Goal: Transaction & Acquisition: Purchase product/service

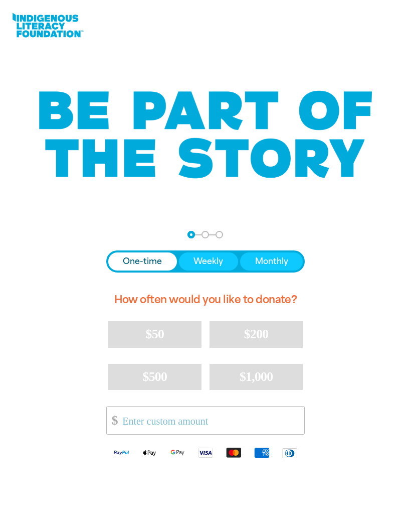
click at [159, 261] on span "One-time" at bounding box center [142, 261] width 39 height 12
click at [206, 415] on input "Other Amount" at bounding box center [209, 420] width 189 height 28
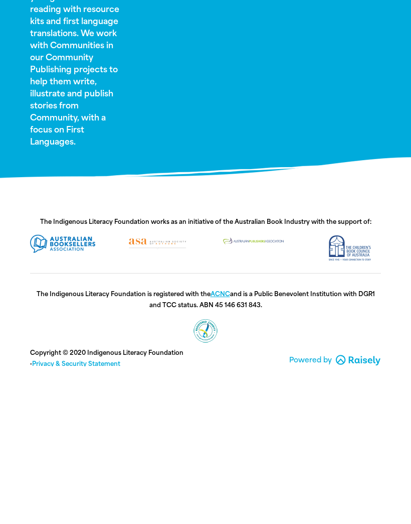
scroll to position [673, 0]
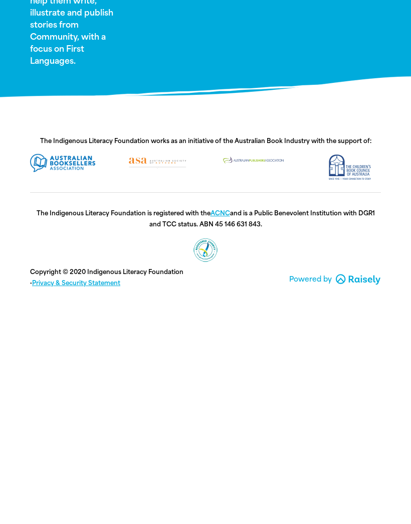
type input "100"
click at [222, 421] on link "ACNC" at bounding box center [221, 424] width 20 height 7
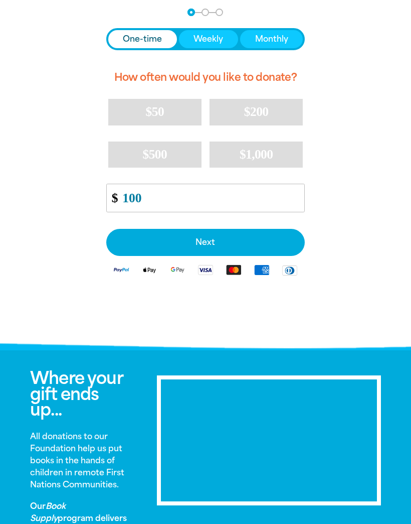
scroll to position [224, 0]
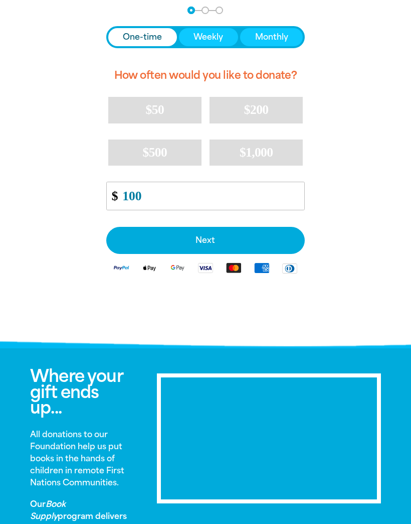
click at [227, 236] on span "Next" at bounding box center [205, 240] width 177 height 8
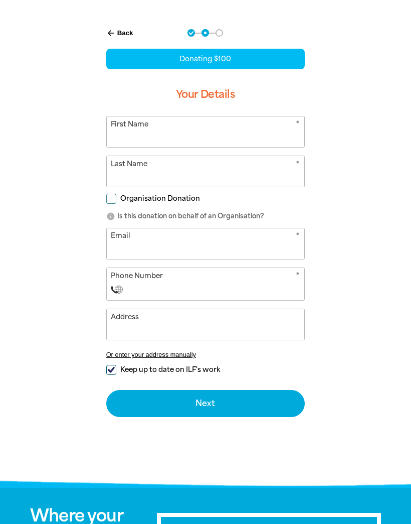
scroll to position [229, 0]
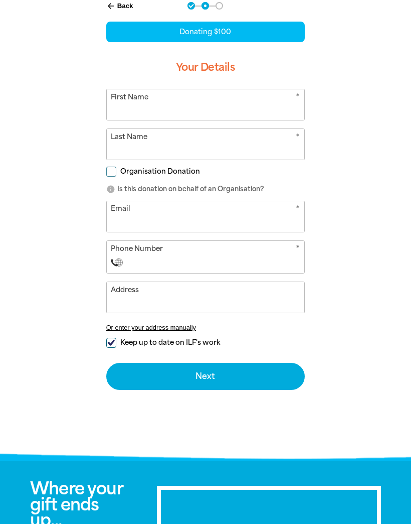
click at [178, 108] on input "First Name" at bounding box center [206, 104] width 198 height 31
type input "[PERSON_NAME]"
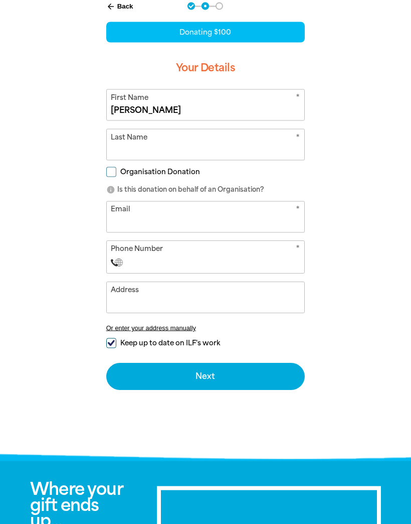
type input "Glenwright"
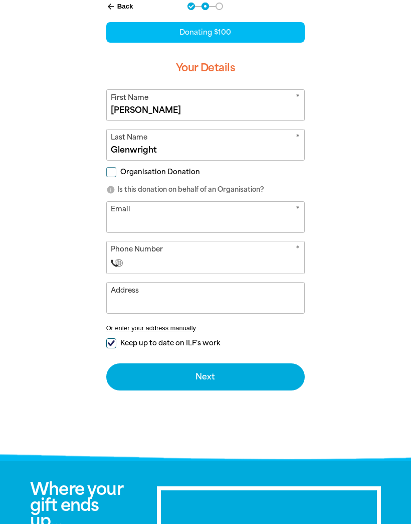
type input "[EMAIL_ADDRESS][DOMAIN_NAME]"
select select "AU"
type input "0404 299 440"
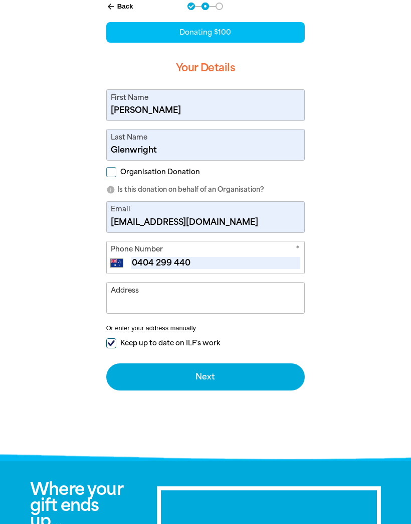
type input "[STREET_ADDRESS]"
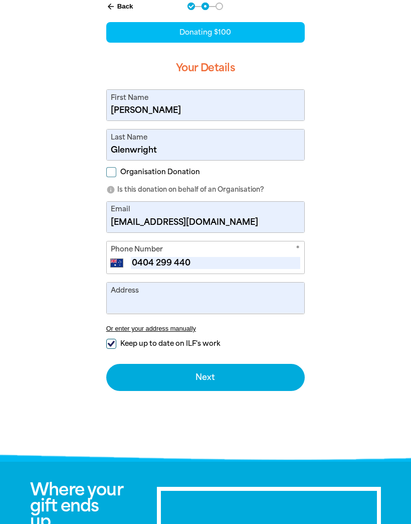
click at [227, 222] on input "[EMAIL_ADDRESS][DOMAIN_NAME]" at bounding box center [206, 217] width 198 height 31
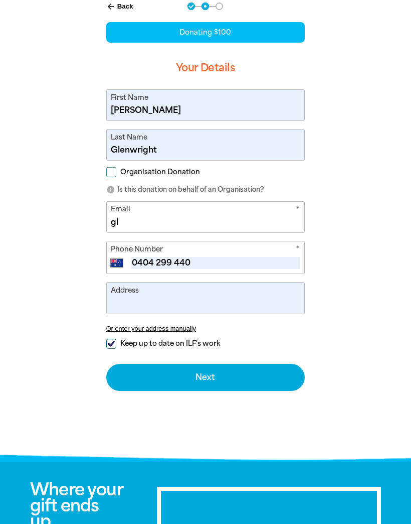
type input "g"
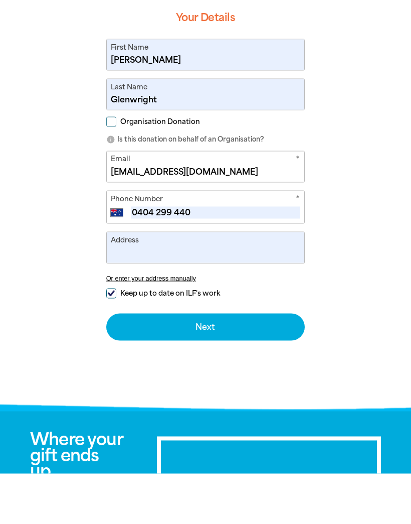
type input "[EMAIL_ADDRESS][DOMAIN_NAME]"
click at [109, 339] on input "Keep up to date on ILF's work" at bounding box center [111, 344] width 10 height 10
checkbox input "false"
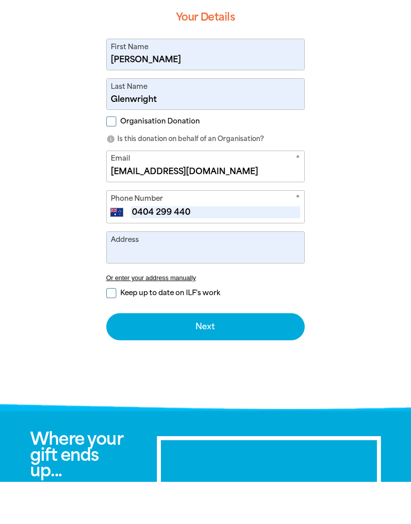
click at [233, 355] on button "Next chevron_right" at bounding box center [205, 368] width 199 height 27
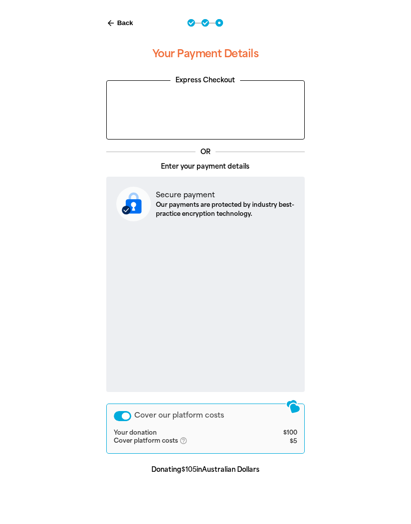
scroll to position [182, 0]
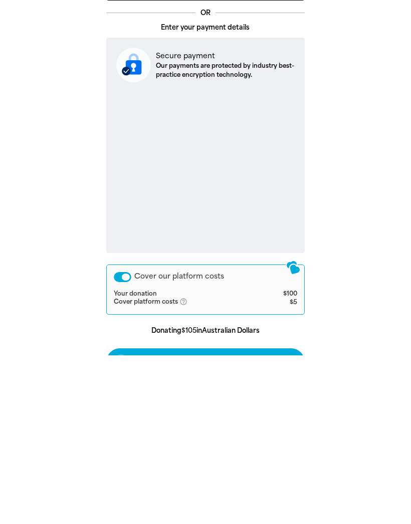
click at [132, 433] on div "Cover our platform costs Your donation $100 Cover platform costs help_outlined …" at bounding box center [205, 458] width 199 height 50
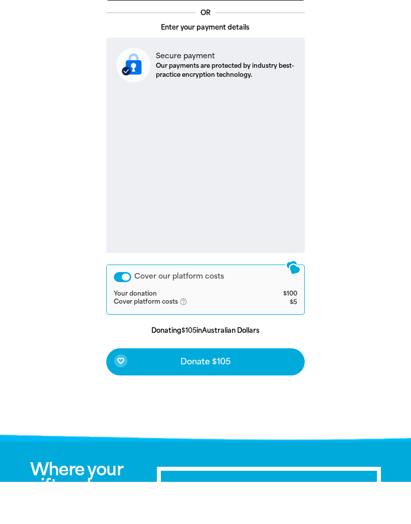
click at [126, 314] on div "Cover our platform costs" at bounding box center [123, 319] width 18 height 10
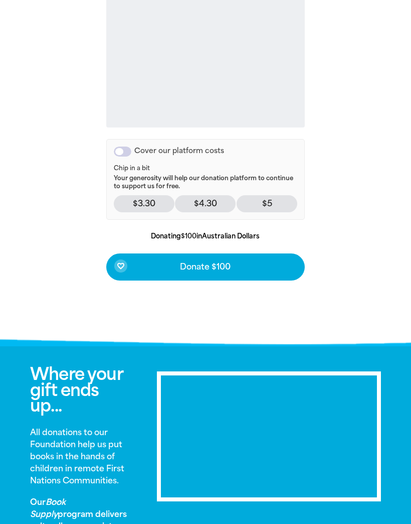
scroll to position [467, 0]
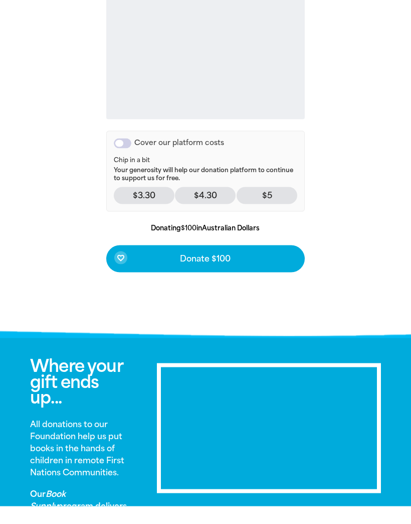
click at [210, 272] on span "Donate $100" at bounding box center [205, 276] width 51 height 8
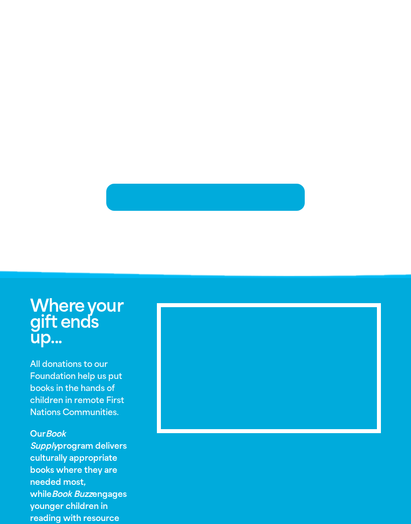
scroll to position [202, 0]
